Goal: Transaction & Acquisition: Obtain resource

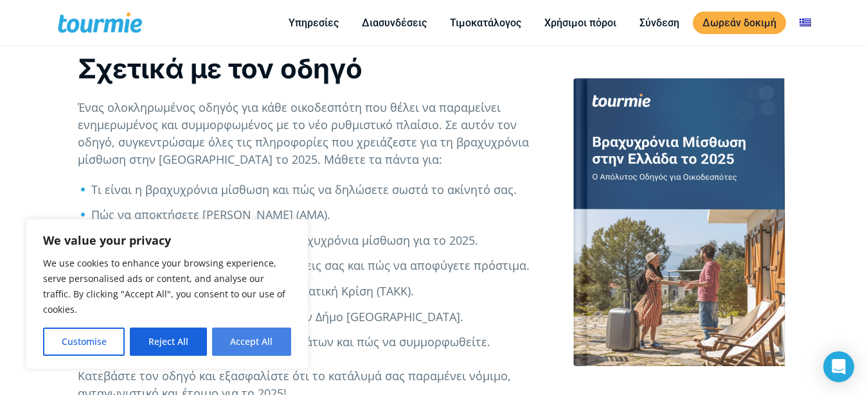
click at [221, 345] on button "Accept All" at bounding box center [251, 342] width 79 height 28
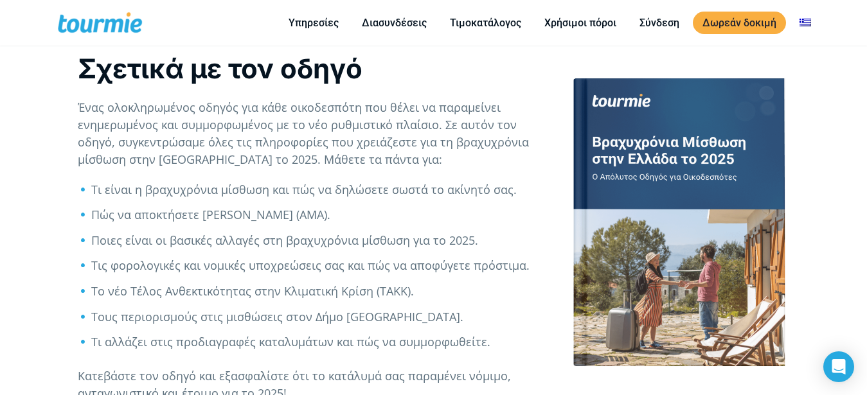
checkbox input "true"
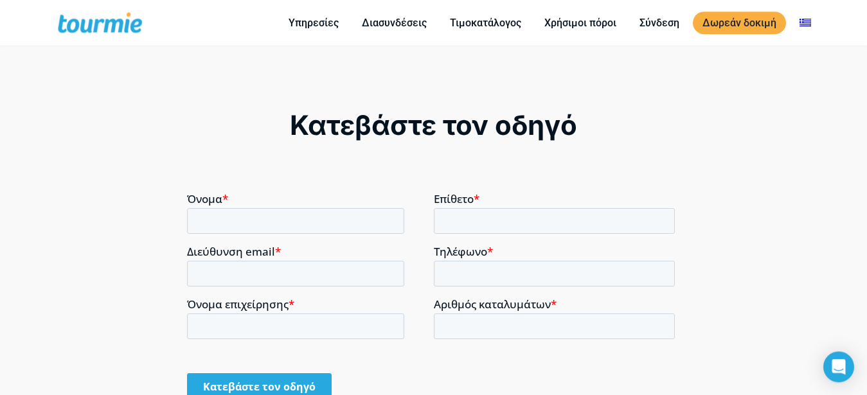
scroll to position [852, 0]
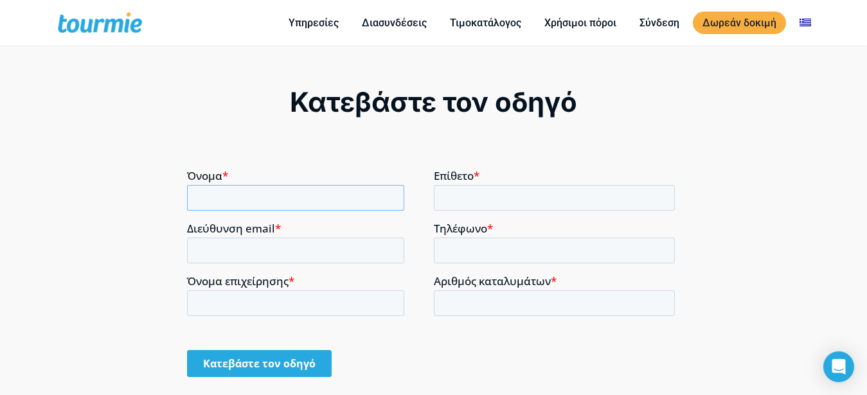
click at [267, 200] on input "Όνομα *" at bounding box center [294, 197] width 217 height 26
type input "[PERSON_NAME]"
click at [456, 197] on input "Επίθετο *" at bounding box center [554, 197] width 242 height 26
type input "[PERSON_NAME]"
click at [455, 242] on input "Τηλέφωνο *" at bounding box center [554, 250] width 242 height 26
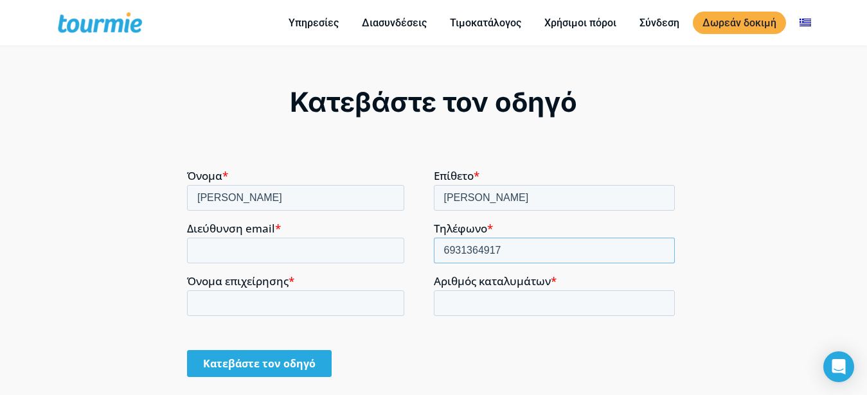
type input "6931364917"
click at [461, 303] on input "Αριθμός καταλυμάτων *" at bounding box center [554, 303] width 242 height 26
type input "1"
click at [234, 296] on input "Όνομα επιχείρησης *" at bounding box center [294, 303] width 217 height 26
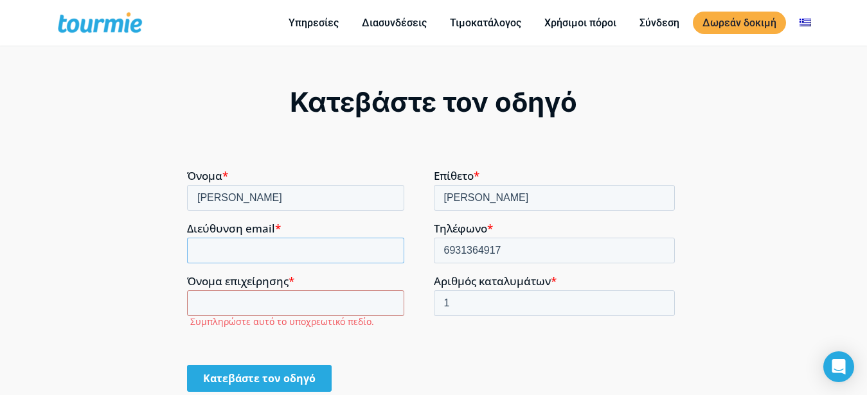
click at [208, 256] on input "Διεύθυνση email *" at bounding box center [294, 250] width 217 height 26
type input "[EMAIL_ADDRESS][DOMAIN_NAME]"
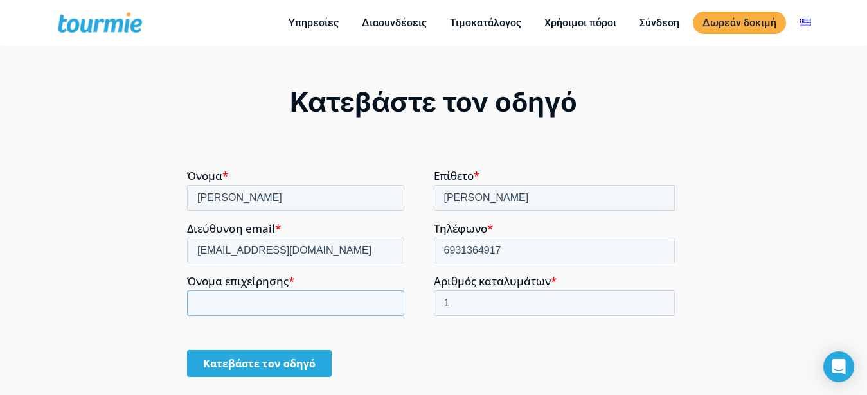
click at [206, 309] on input "Όνομα επιχείρησης *" at bounding box center [294, 303] width 217 height 26
type input "[PERSON_NAME]"
click at [251, 359] on input "Κατεβάστε τον οδηγό" at bounding box center [258, 362] width 145 height 27
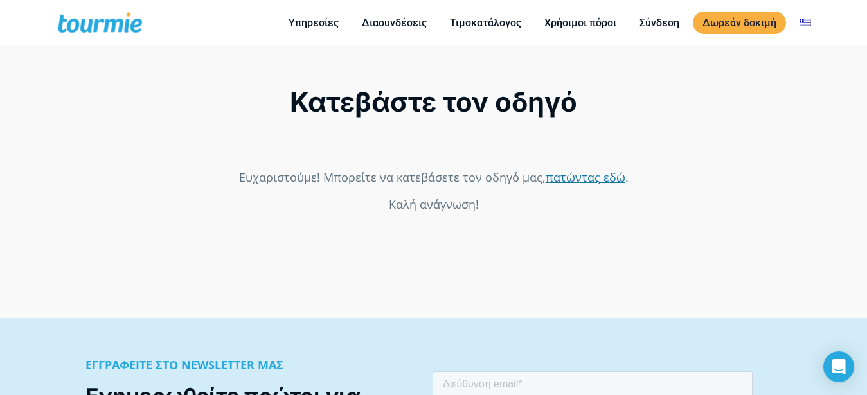
click at [565, 184] on link "πατώντας εδώ" at bounding box center [585, 176] width 80 height 15
